Goal: Task Accomplishment & Management: Use online tool/utility

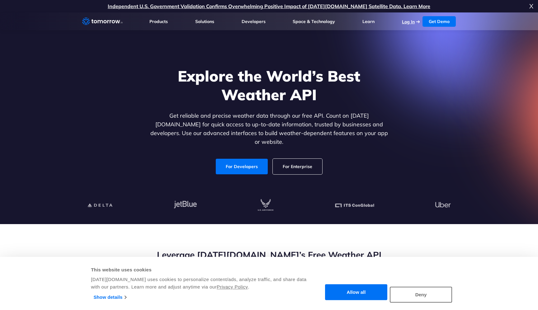
click at [404, 19] on link "Log In" at bounding box center [408, 22] width 13 height 6
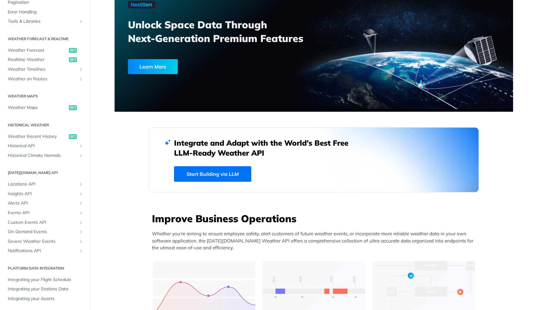
scroll to position [48, 0]
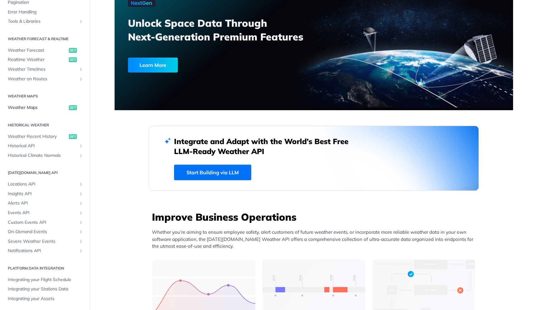
click at [32, 106] on span "Weather Maps" at bounding box center [37, 108] width 59 height 6
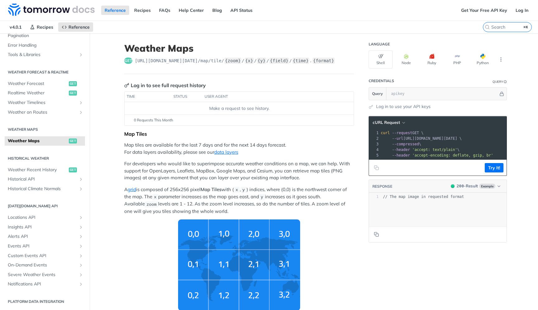
click at [128, 60] on span "get" at bounding box center [128, 61] width 8 height 6
click at [47, 89] on link "Realtime Weather get" at bounding box center [45, 92] width 80 height 9
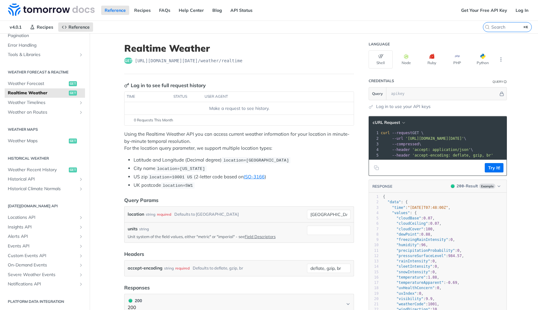
click at [240, 62] on span "https://api.tomorrow.io/v4 /weather/realtime" at bounding box center [189, 61] width 108 height 6
copy article "https://api.tomorrow.io/v4 /weather/realtime"
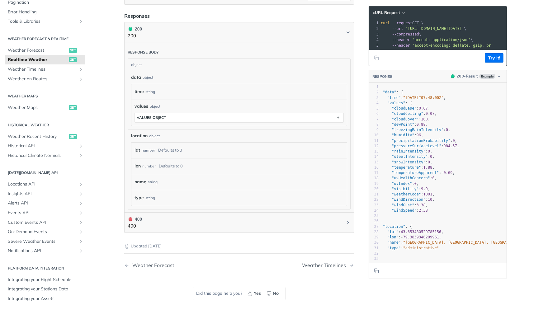
scroll to position [266, 0]
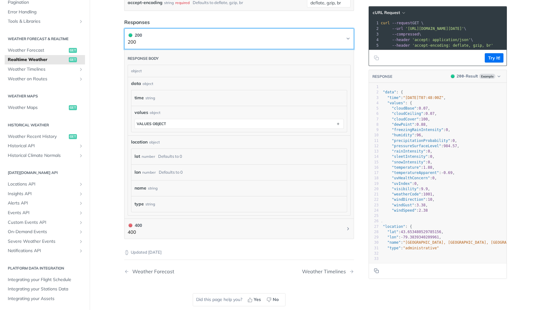
click at [249, 42] on button "200 200" at bounding box center [239, 39] width 223 height 14
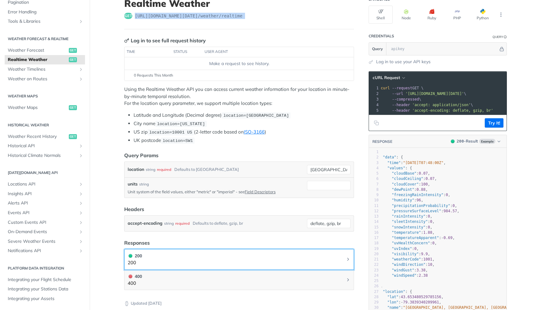
scroll to position [45, 0]
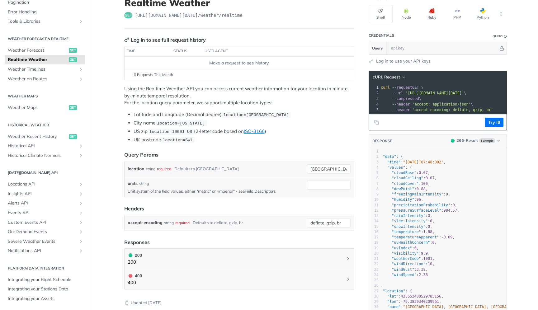
click at [226, 192] on p "Unit system of the field values, either "metric" or "imperial" - see Field Desc…" at bounding box center [216, 191] width 177 height 6
copy p "imperial"
click at [312, 185] on input "units" at bounding box center [329, 184] width 44 height 9
paste input "imperial"
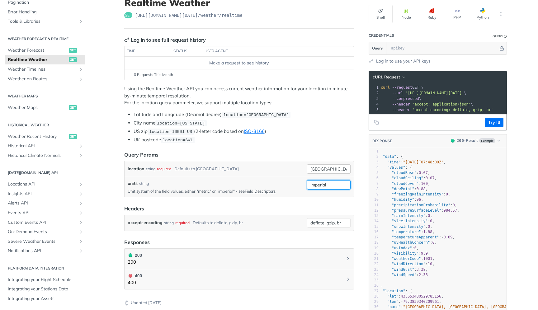
type input "imperial"
click at [337, 166] on input "toronto" at bounding box center [329, 168] width 44 height 9
click at [323, 169] on input "Colmumbus" at bounding box center [329, 168] width 44 height 9
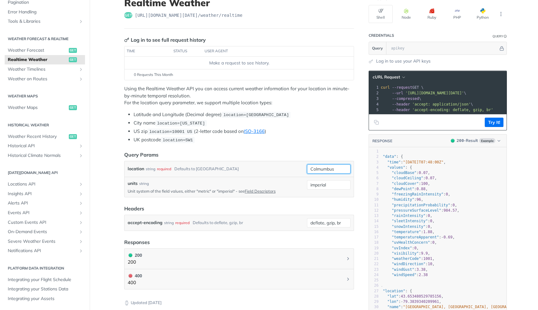
click at [323, 169] on input "Colmumbus" at bounding box center [329, 168] width 44 height 9
type input "Columbus"
click at [345, 221] on input "deflate, gzip, br" at bounding box center [329, 222] width 44 height 9
click at [350, 210] on header "Headers" at bounding box center [239, 208] width 230 height 7
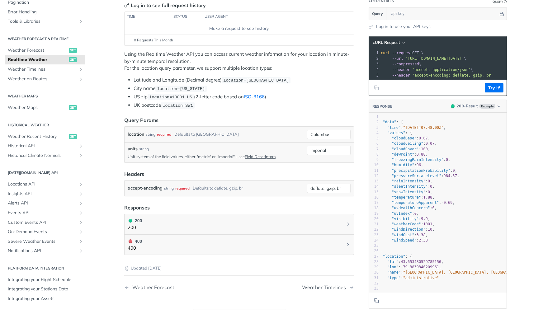
scroll to position [80, 0]
click at [330, 190] on input "deflate, gzip, br" at bounding box center [329, 187] width 44 height 9
click at [307, 221] on div "Use default value" at bounding box center [320, 222] width 62 height 10
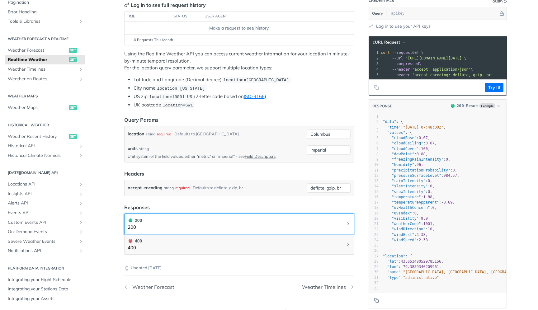
click at [286, 217] on button "200 200" at bounding box center [239, 224] width 223 height 14
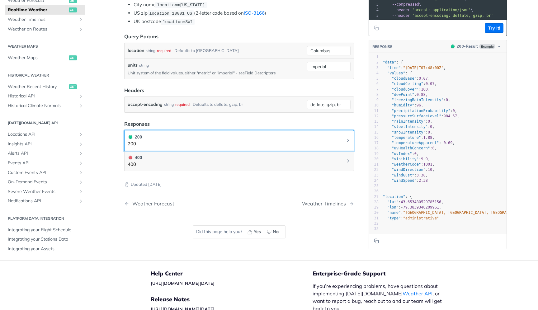
scroll to position [0, 0]
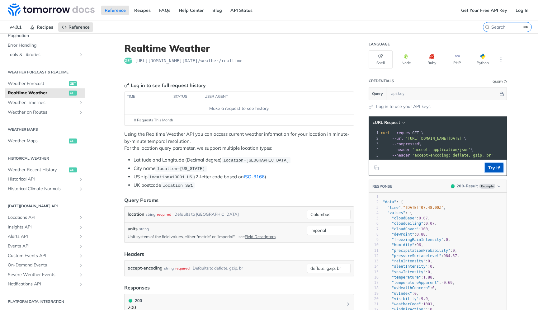
click at [498, 168] on button "Try It!" at bounding box center [494, 167] width 19 height 9
click at [448, 93] on input "text" at bounding box center [443, 93] width 111 height 12
click at [415, 96] on input "text" at bounding box center [443, 93] width 111 height 12
paste input "P3boejzP3Qj0nBYlPwcelPtZt6MYLxRm"
type input "P3boejzP3Qj0nBYlPwcelPtZt6MYLxRm"
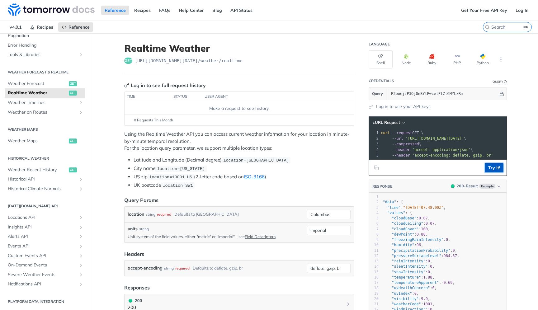
click at [494, 168] on button "Try It!" at bounding box center [494, 167] width 19 height 9
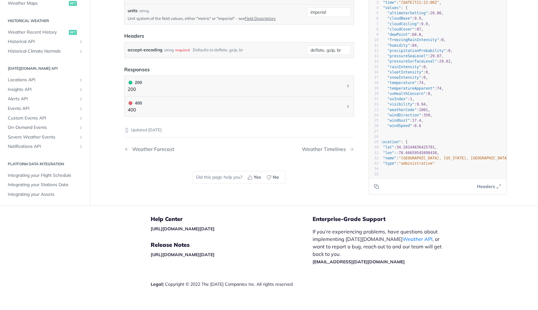
scroll to position [0, 10]
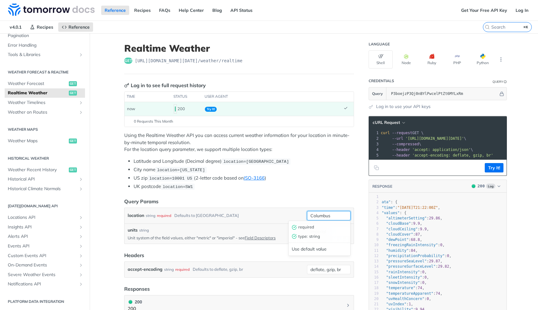
click at [337, 214] on input "Columbus" at bounding box center [329, 215] width 44 height 9
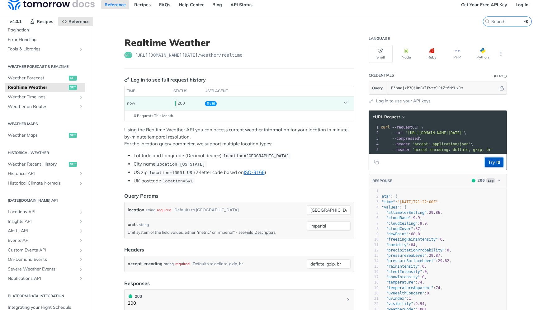
click at [498, 160] on button "Try It!" at bounding box center [494, 162] width 19 height 9
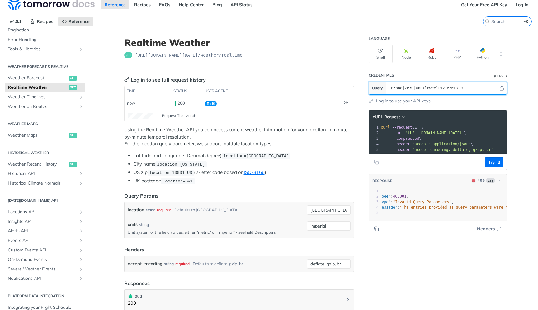
click at [477, 87] on input "P3boejzP3Qj0nBYlPwcelPtZt6MYLxRm" at bounding box center [443, 88] width 111 height 12
click at [504, 156] on footer "Try It!" at bounding box center [438, 162] width 138 height 16
click at [497, 165] on button "Try It!" at bounding box center [494, 162] width 19 height 9
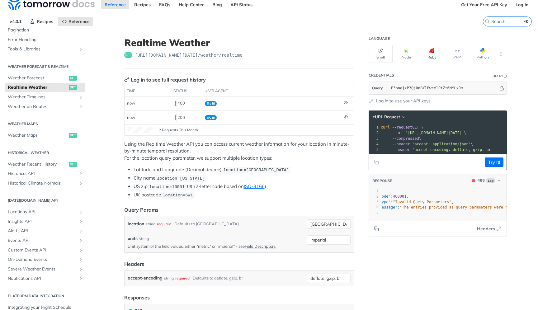
click at [343, 216] on div "location string required Defaults to toronto Columbus, OH units string Unit sys…" at bounding box center [239, 234] width 230 height 36
click at [346, 221] on input "Columbus, OH" at bounding box center [329, 223] width 44 height 9
type input "Columbus OH"
click at [500, 166] on button "Try It!" at bounding box center [494, 162] width 19 height 9
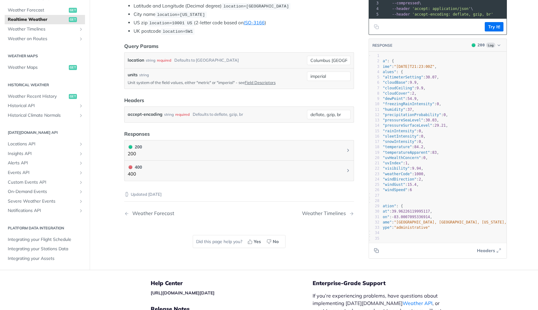
scroll to position [0, 14]
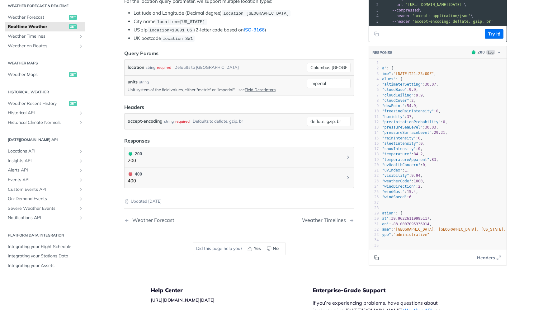
click at [372, 257] on button "Copy to clipboard" at bounding box center [376, 257] width 9 height 9
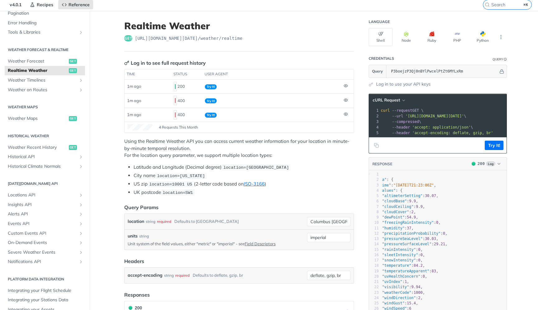
scroll to position [0, 0]
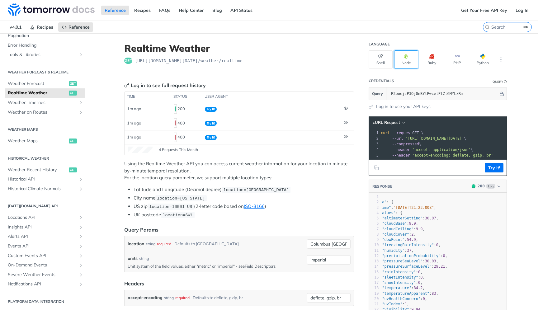
click at [397, 64] on button "Node" at bounding box center [406, 59] width 24 height 18
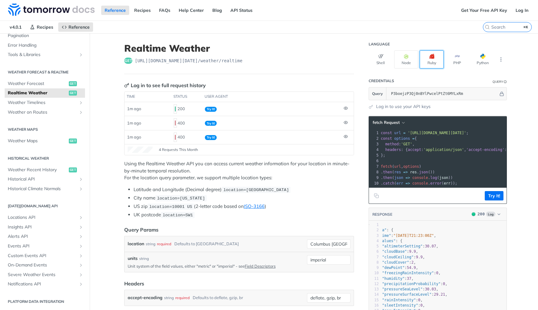
click at [431, 65] on button "Ruby" at bounding box center [432, 59] width 24 height 18
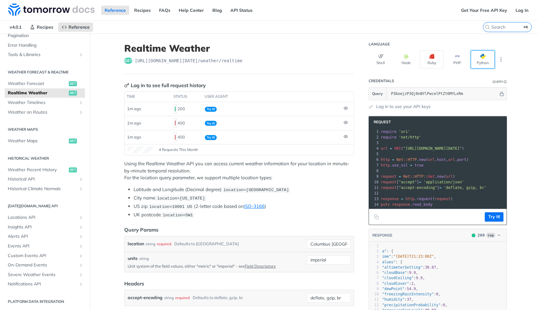
click at [479, 63] on button "Python" at bounding box center [483, 59] width 24 height 18
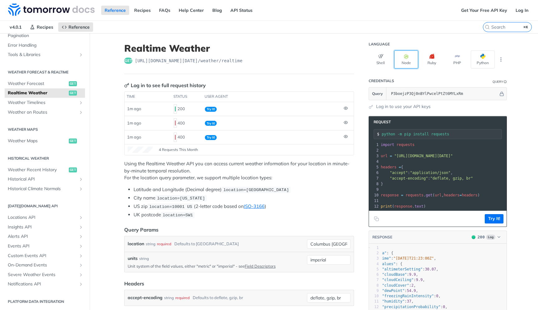
click at [402, 59] on button "Node" at bounding box center [406, 59] width 24 height 18
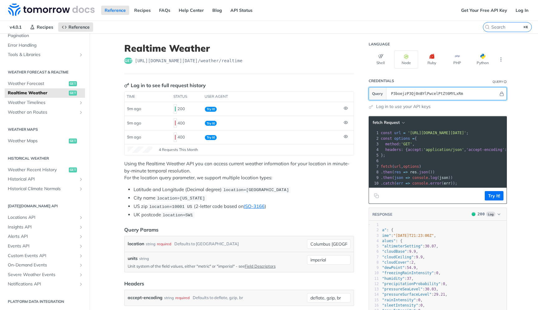
click at [471, 90] on input "P3boejzP3Qj0nBYlPwcelPtZt6MYLxRm" at bounding box center [443, 93] width 111 height 12
